Goal: Transaction & Acquisition: Purchase product/service

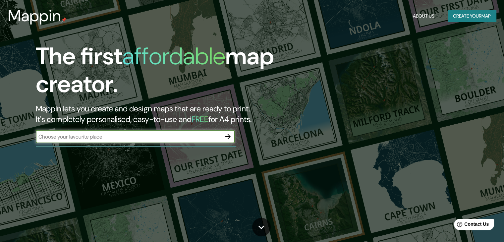
click at [195, 133] on input "text" at bounding box center [129, 137] width 186 height 8
type input "AREQUIPA"
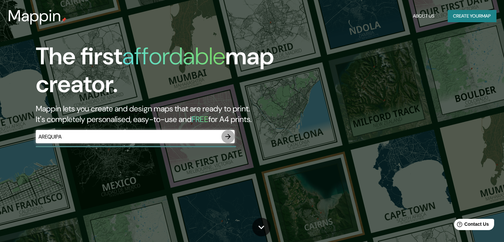
click at [230, 140] on icon "button" at bounding box center [228, 137] width 8 height 8
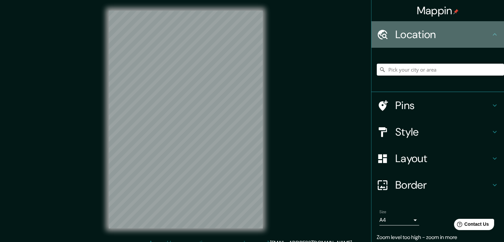
click at [412, 38] on h4 "Location" at bounding box center [442, 34] width 95 height 13
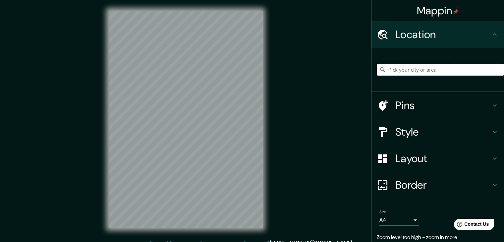
click at [415, 69] on input "Pick your city or area" at bounding box center [440, 70] width 127 height 12
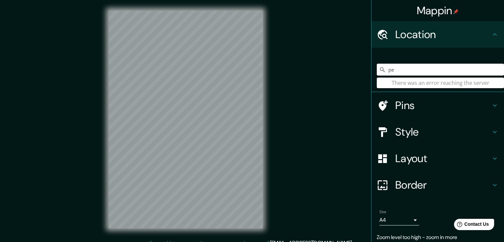
type input "p"
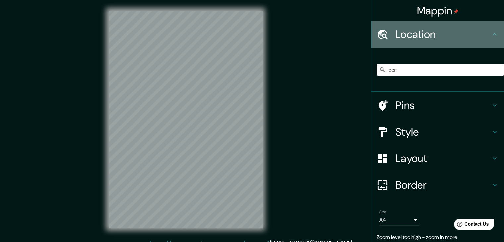
click at [406, 44] on div "Location" at bounding box center [438, 34] width 133 height 27
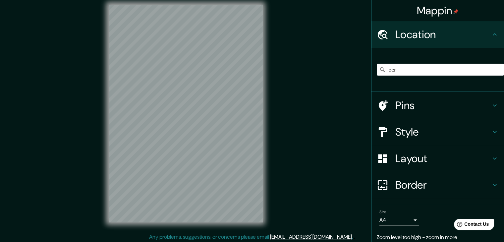
scroll to position [8, 0]
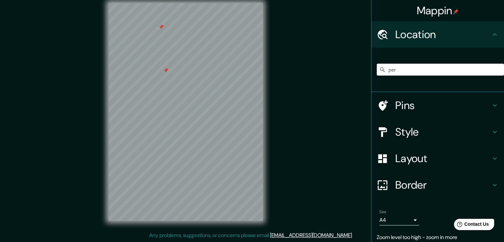
drag, startPoint x: 397, startPoint y: 70, endPoint x: 375, endPoint y: 72, distance: 21.9
click at [377, 72] on div "per There was an error reaching the server" at bounding box center [440, 70] width 127 height 12
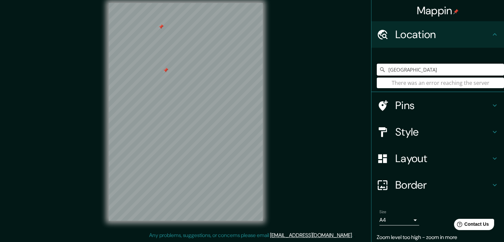
type input "[GEOGRAPHIC_DATA]"
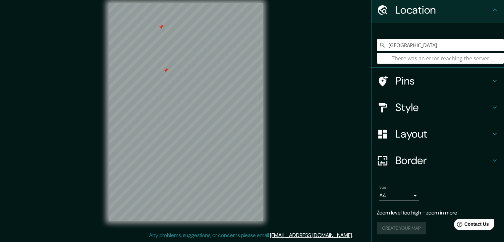
scroll to position [0, 0]
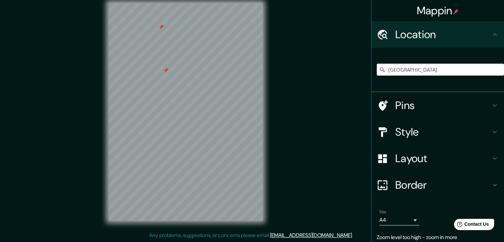
click at [417, 13] on h4 "Mappin" at bounding box center [438, 10] width 42 height 13
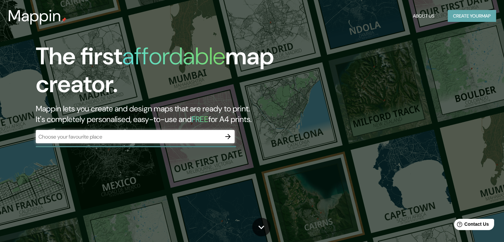
click at [461, 15] on button "Create your map" at bounding box center [472, 16] width 48 height 12
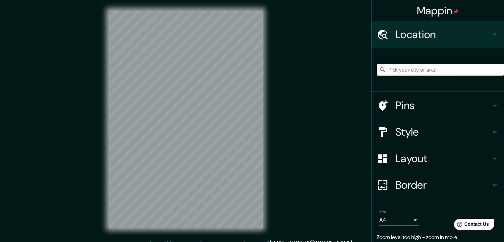
click at [419, 68] on input "Pick your city or area" at bounding box center [440, 70] width 127 height 12
click at [441, 72] on input "per" at bounding box center [440, 70] width 127 height 12
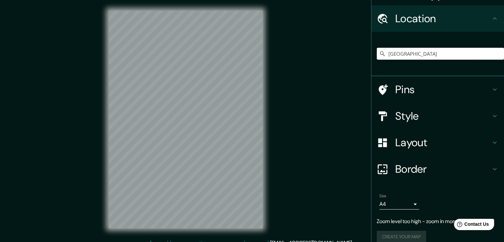
scroll to position [25, 0]
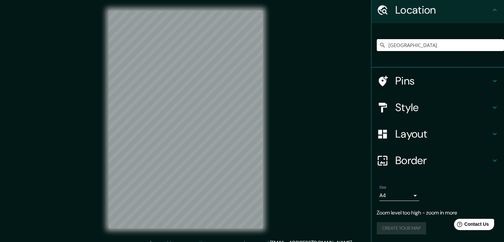
click at [392, 46] on input "perú" at bounding box center [440, 45] width 127 height 12
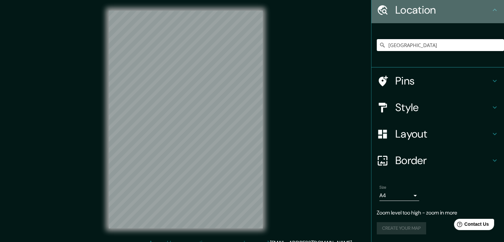
click at [400, 11] on h4 "Location" at bounding box center [442, 9] width 95 height 13
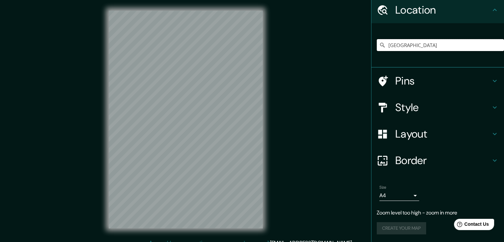
drag, startPoint x: 401, startPoint y: 46, endPoint x: 382, endPoint y: 46, distance: 19.2
click at [382, 46] on input "perú" at bounding box center [440, 45] width 127 height 12
type input "europa"
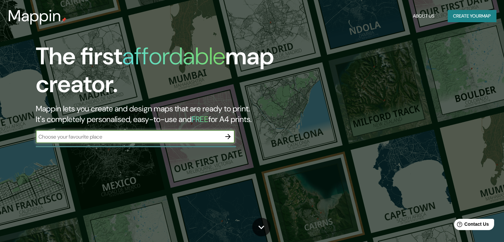
click at [74, 131] on div "​" at bounding box center [135, 136] width 199 height 13
type input "chile"
click at [226, 134] on icon "button" at bounding box center [228, 137] width 8 height 8
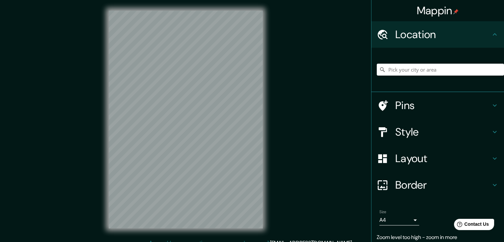
click at [460, 154] on h4 "Layout" at bounding box center [442, 158] width 95 height 13
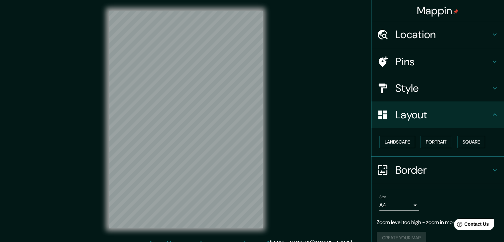
click at [424, 101] on div "Style" at bounding box center [438, 88] width 133 height 27
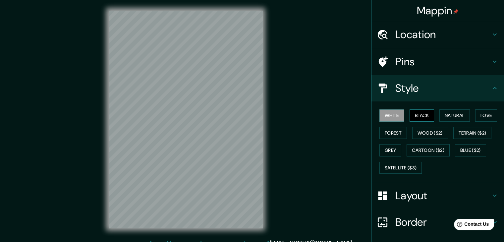
click at [423, 118] on button "Black" at bounding box center [422, 115] width 25 height 12
click at [460, 115] on button "Natural" at bounding box center [455, 115] width 30 height 12
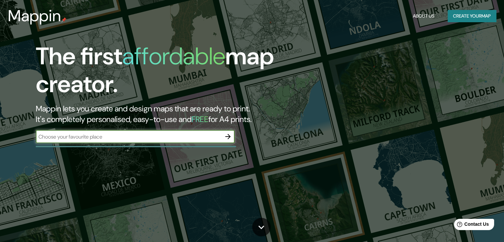
click at [208, 141] on div "​" at bounding box center [135, 136] width 199 height 13
click at [208, 139] on input "text" at bounding box center [129, 137] width 186 height 8
type input "[GEOGRAPHIC_DATA]"
click at [231, 140] on icon "button" at bounding box center [228, 137] width 8 height 8
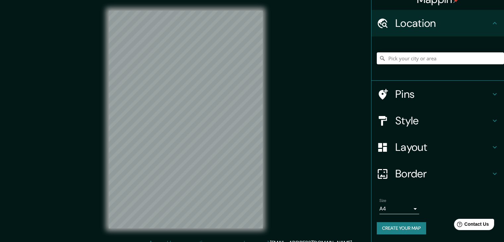
click at [400, 93] on h4 "Pins" at bounding box center [442, 94] width 95 height 13
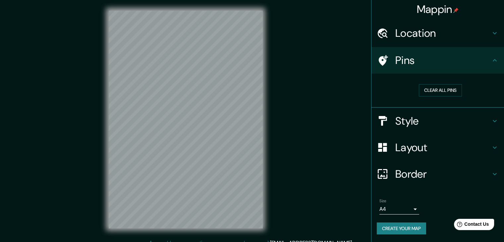
scroll to position [1, 0]
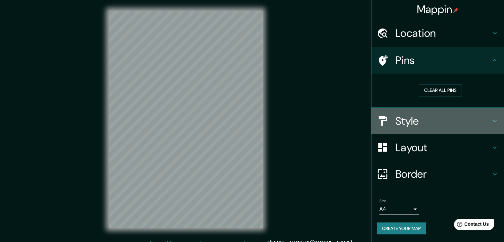
click at [418, 114] on h4 "Style" at bounding box center [442, 120] width 95 height 13
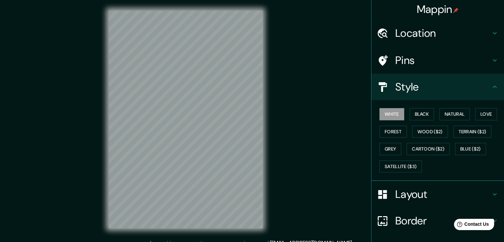
click at [423, 140] on div "White Black Natural Love Forest Wood ($2) Terrain ($2) Grey Cartoon ($2) Blue (…" at bounding box center [440, 140] width 127 height 70
click at [423, 137] on div "White Black Natural Love Forest Wood ($2) Terrain ($2) Grey Cartoon ($2) Blue (…" at bounding box center [440, 140] width 127 height 70
click at [414, 131] on button "Wood ($2)" at bounding box center [430, 132] width 36 height 12
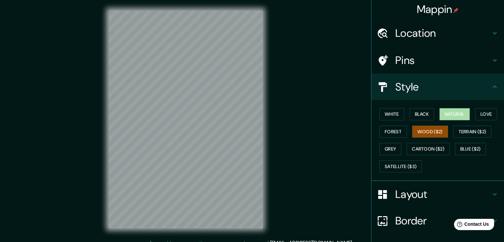
click at [455, 113] on button "Natural" at bounding box center [455, 114] width 30 height 12
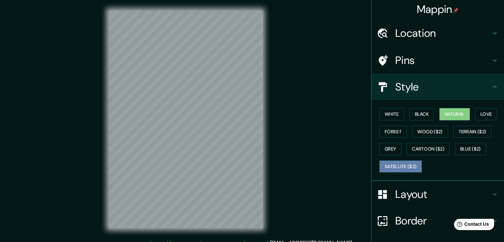
click at [380, 166] on button "Satellite ($3)" at bounding box center [401, 166] width 42 height 12
